Goal: Transaction & Acquisition: Subscribe to service/newsletter

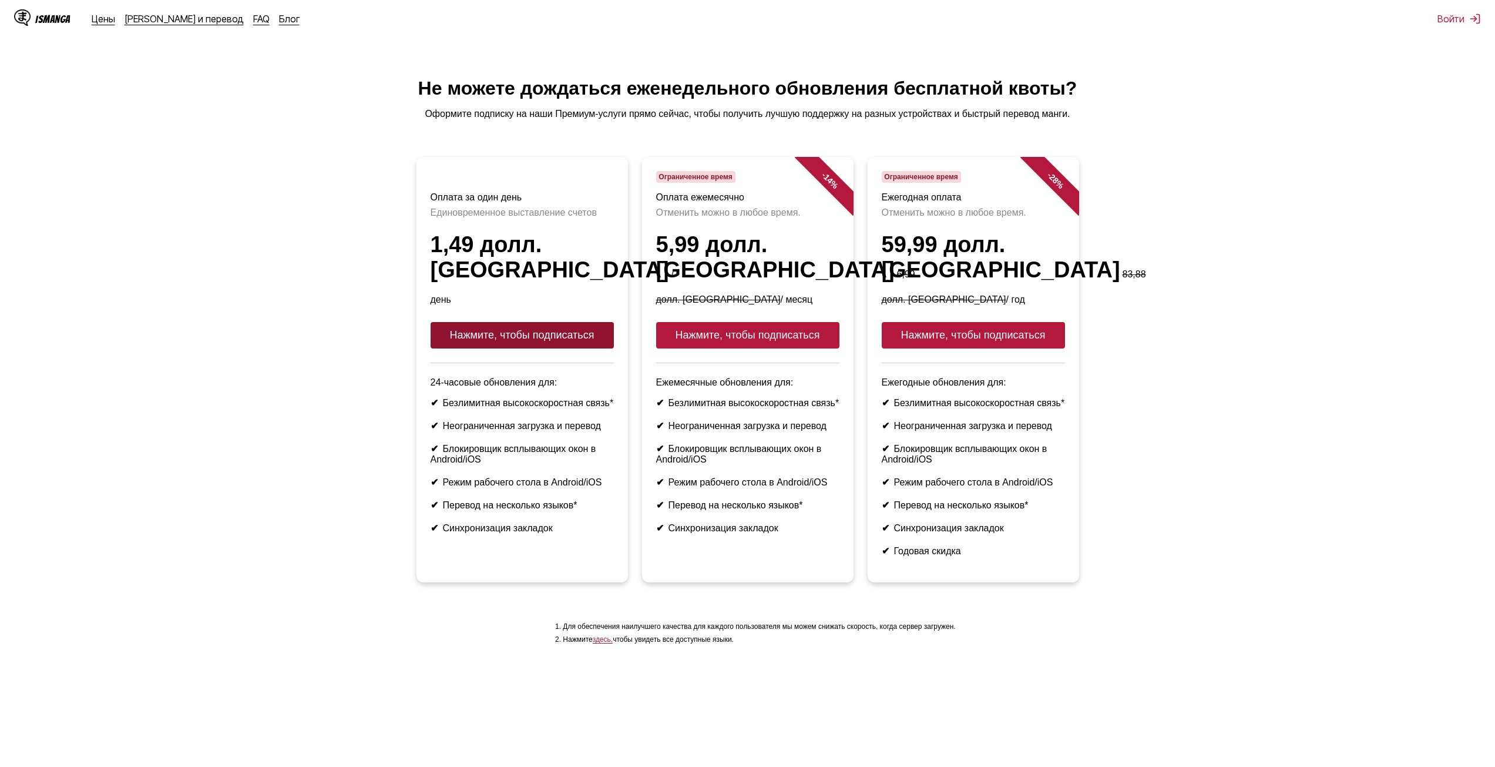
click at [564, 331] on font "Нажмите, чтобы подписаться" at bounding box center [522, 335] width 145 height 12
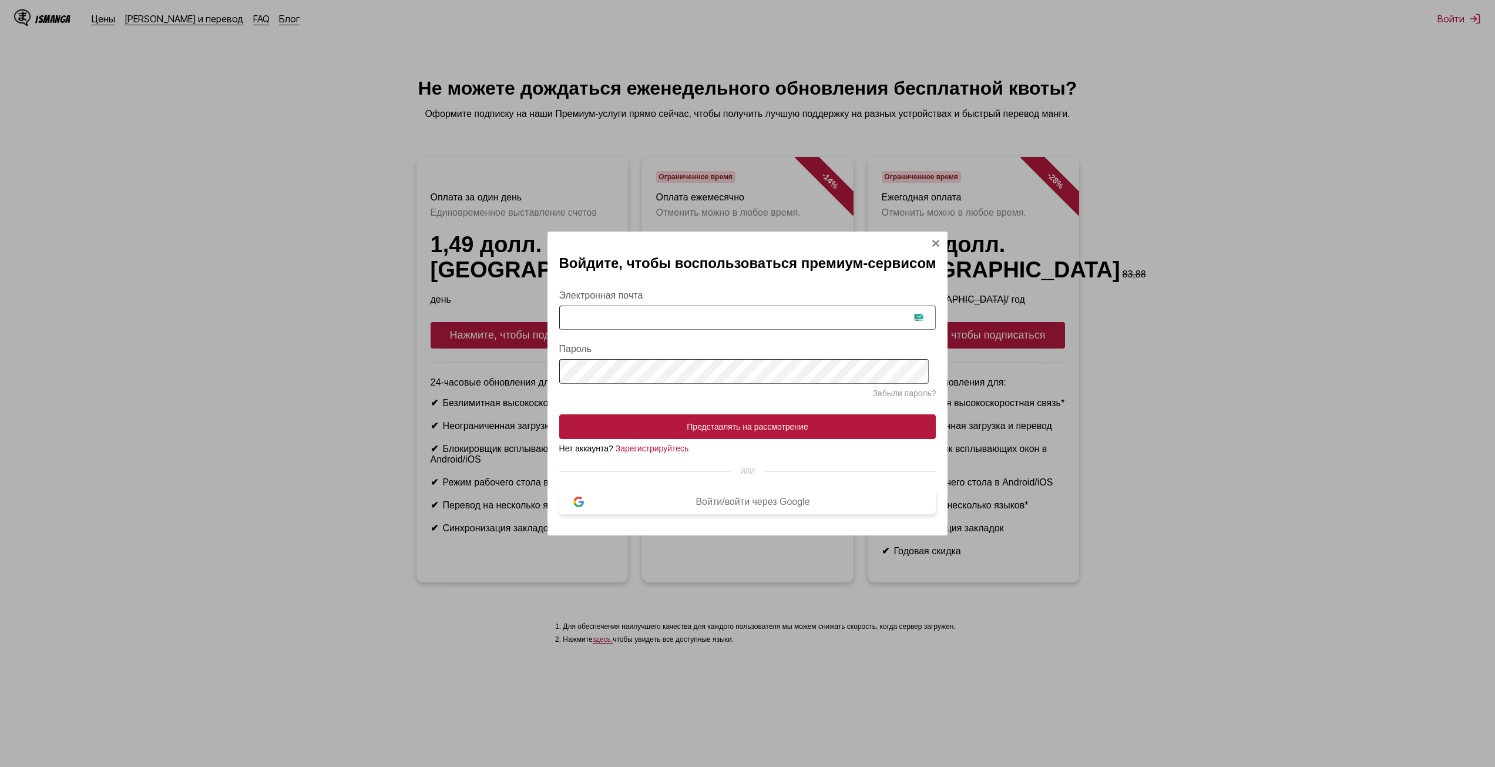
click at [756, 499] on button "Войти/войти через Google" at bounding box center [747, 501] width 377 height 25
click at [934, 239] on img "Модальное окно входа" at bounding box center [935, 243] width 9 height 9
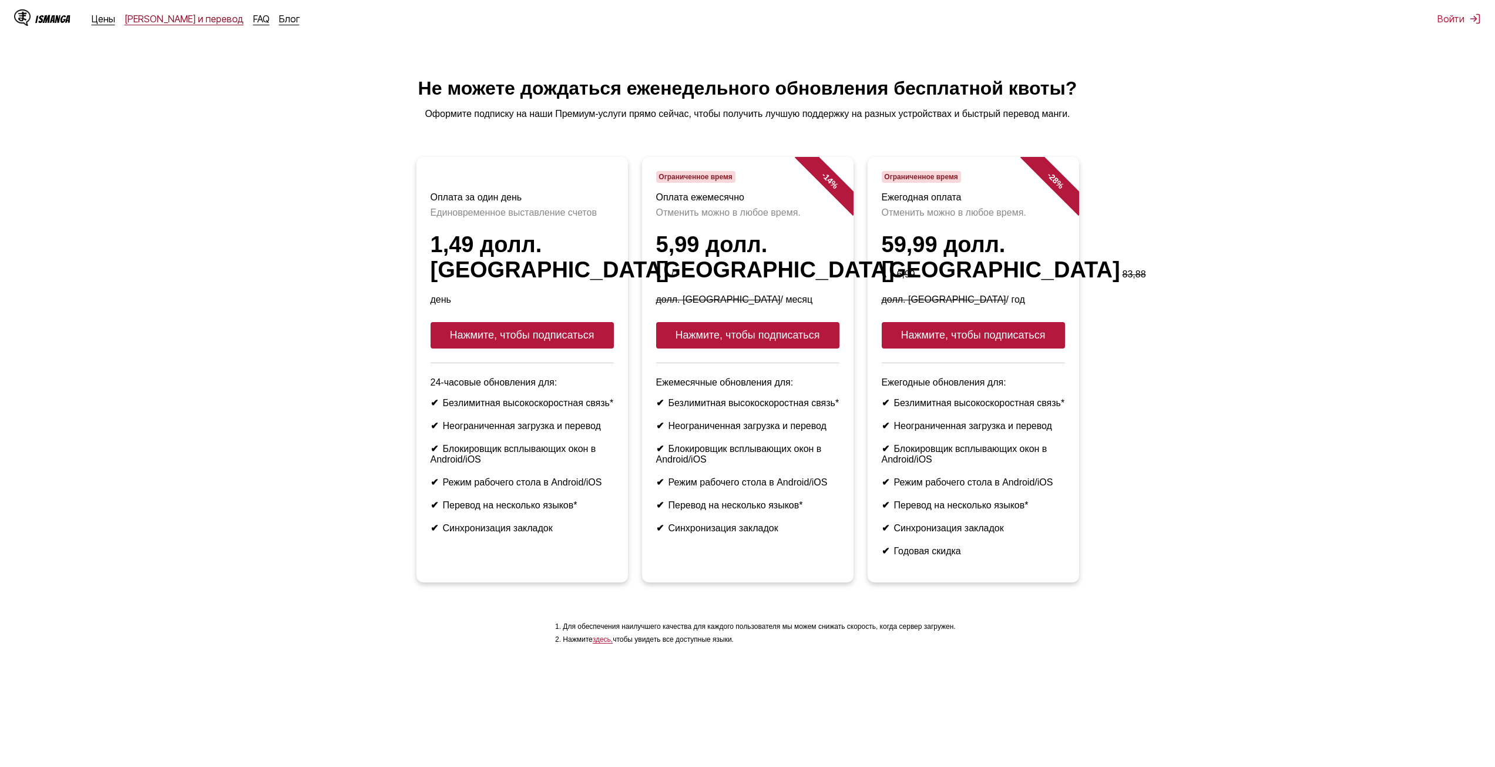
click at [170, 16] on font "[PERSON_NAME] и перевод" at bounding box center [184, 19] width 119 height 12
click at [518, 329] on font "Нажмите, чтобы подписаться" at bounding box center [522, 335] width 145 height 12
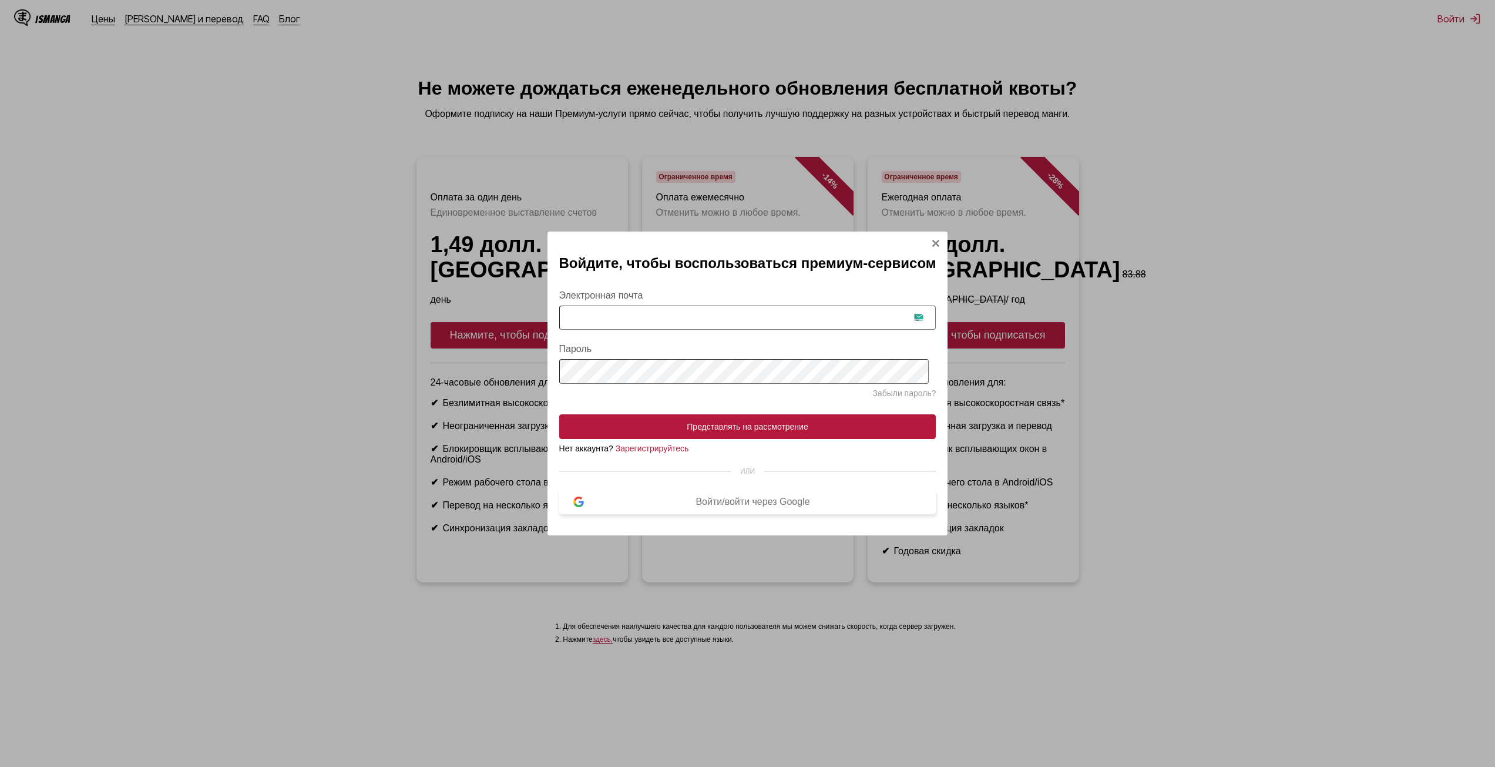
click at [714, 502] on font "Войти/войти через Google" at bounding box center [753, 501] width 114 height 10
click at [664, 452] on font "Зарегистрируйтесь" at bounding box center [652, 448] width 73 height 9
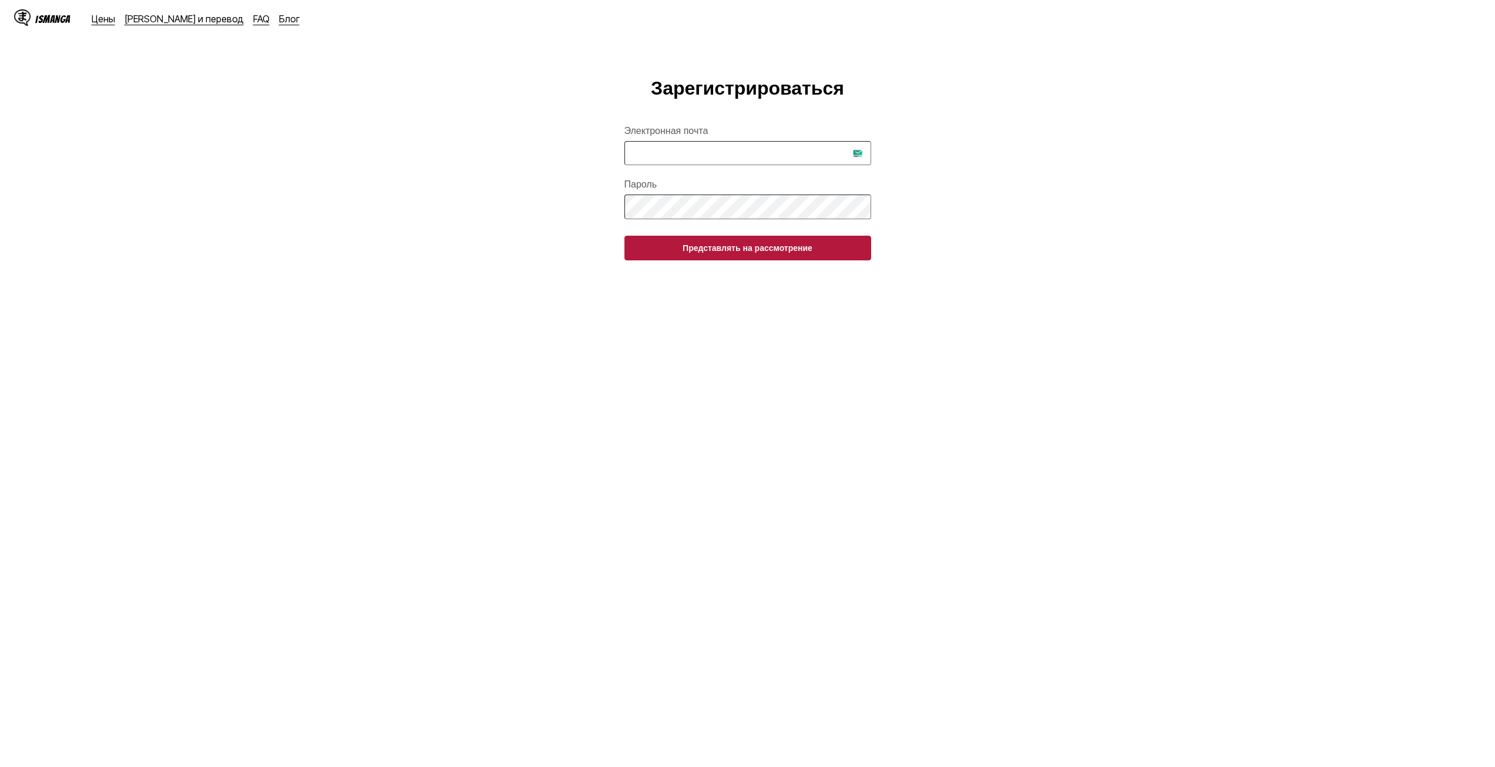
click at [698, 147] on input "Электронная почта" at bounding box center [748, 153] width 247 height 24
type input "**********"
click at [625, 236] on button "Представлять на рассмотрение" at bounding box center [748, 248] width 247 height 25
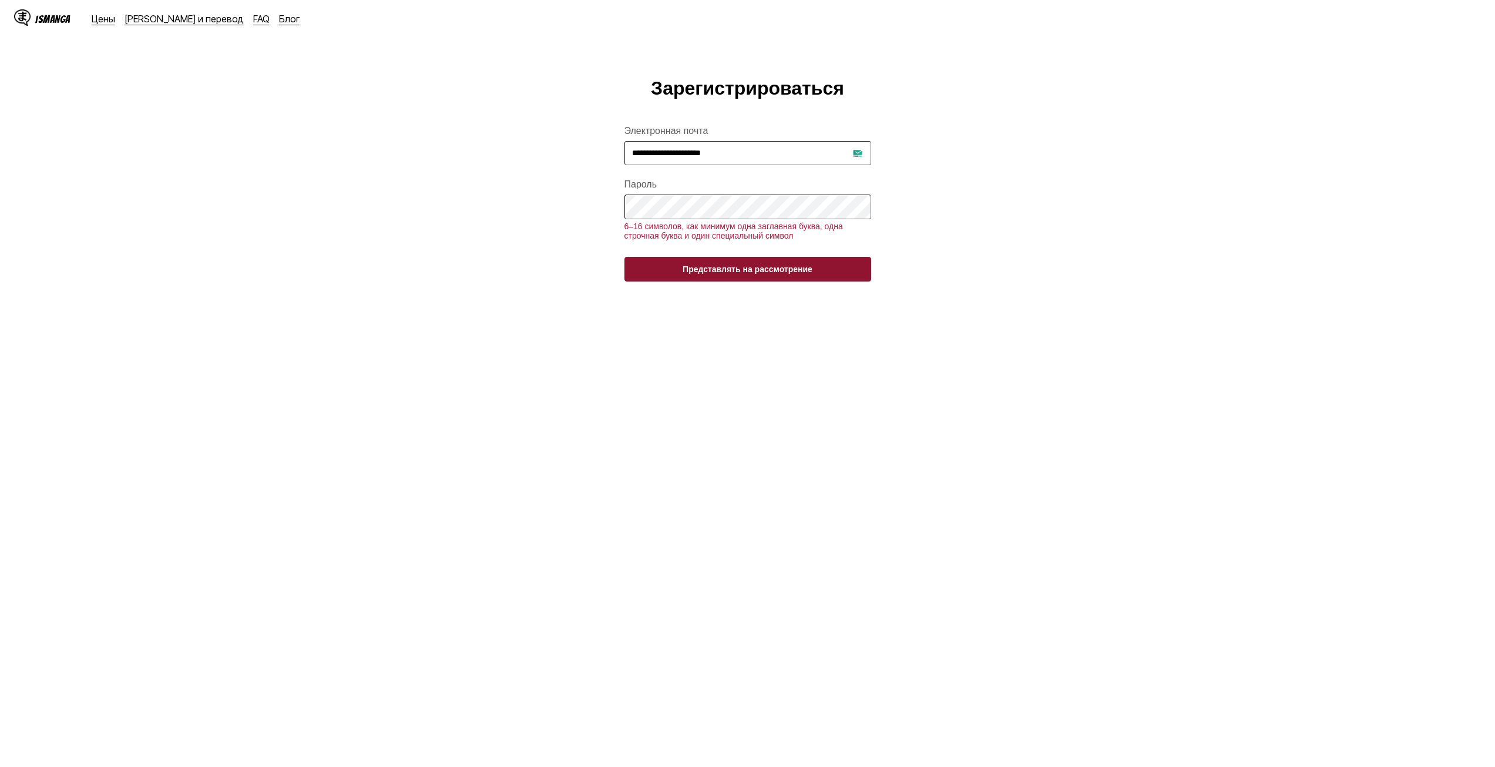
click at [709, 274] on button "Представлять на рассмотрение" at bounding box center [748, 269] width 247 height 25
click at [726, 274] on font "Представлять на рассмотрение" at bounding box center [748, 268] width 130 height 9
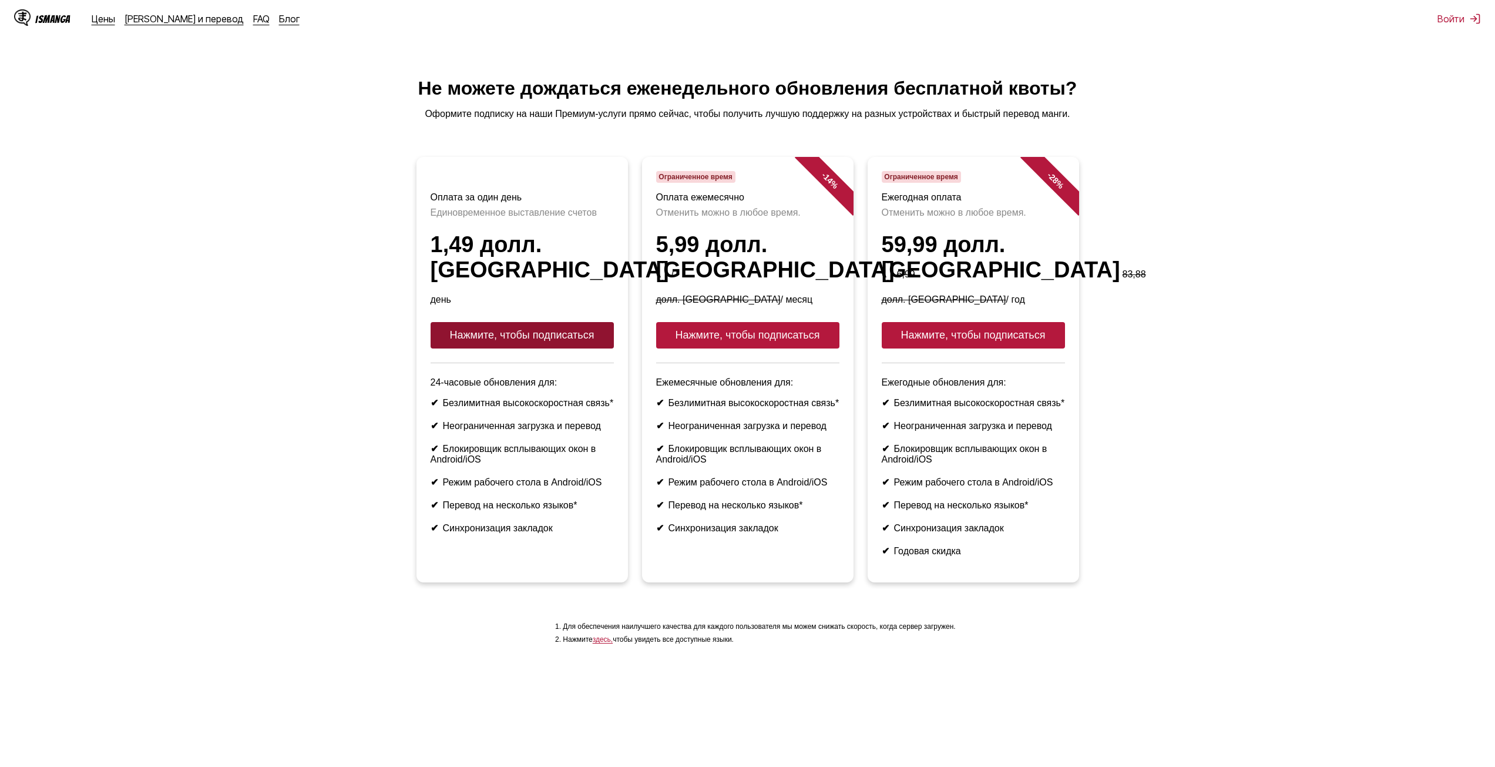
click at [595, 323] on button "Нажмите, чтобы подписаться" at bounding box center [522, 335] width 183 height 26
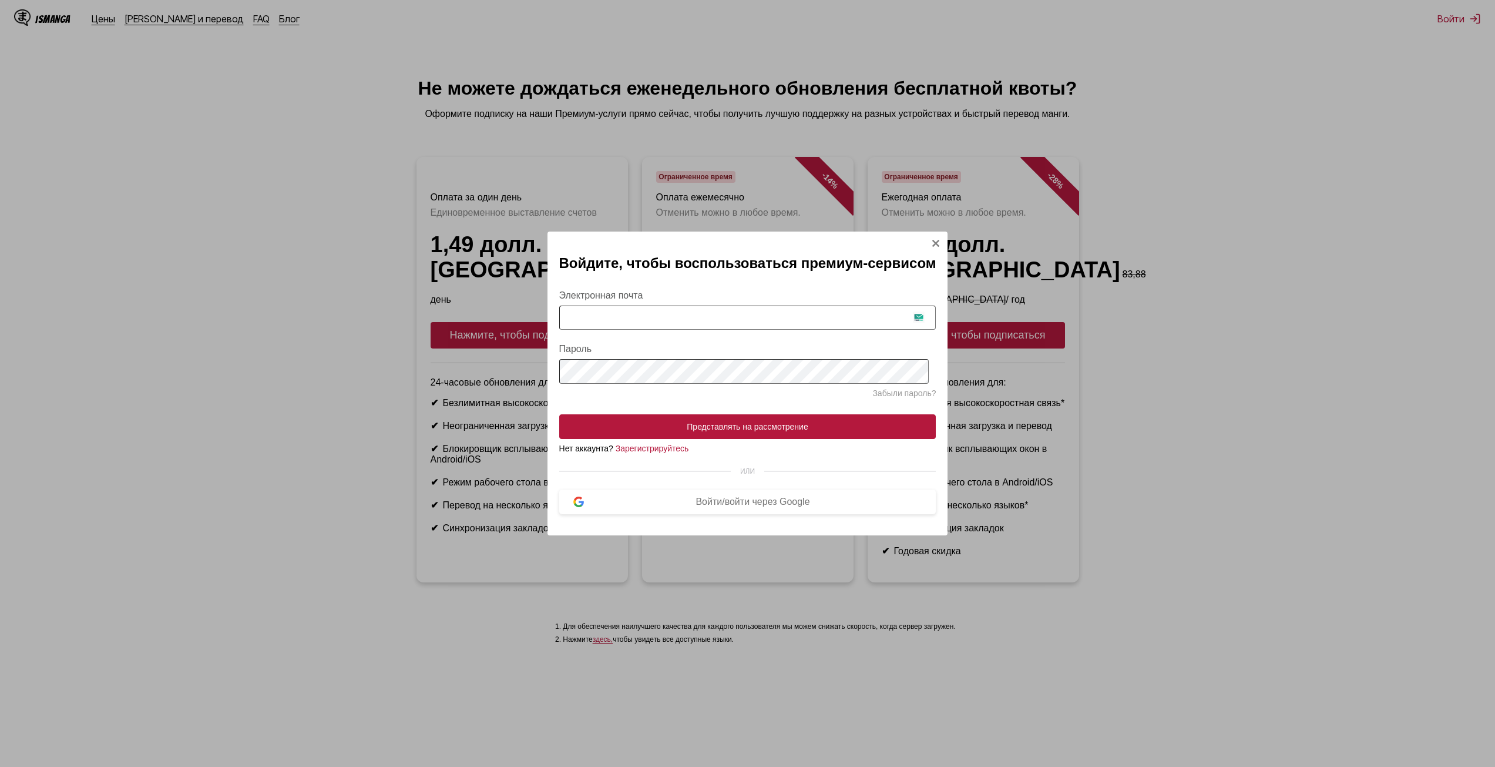
click at [679, 323] on input "Электронная почта" at bounding box center [747, 318] width 377 height 24
type input "**********"
click at [911, 396] on font "Забыли пароль?" at bounding box center [903, 392] width 63 height 9
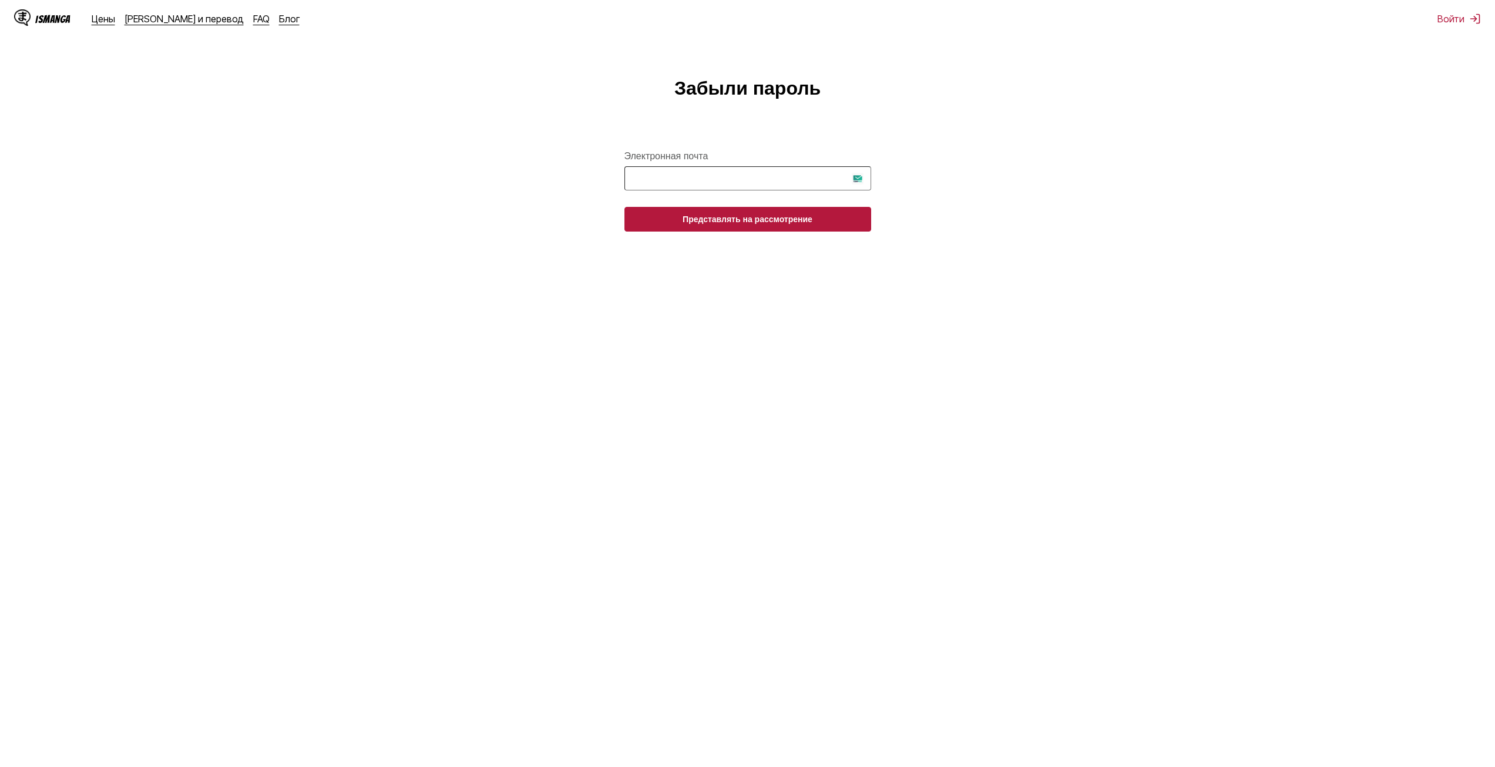
click at [694, 183] on input "Электронная почта" at bounding box center [748, 178] width 247 height 24
type input "**********"
click at [797, 224] on font "Представлять на рассмотрение" at bounding box center [748, 218] width 130 height 9
